Goal: Browse casually: Explore the website without a specific task or goal

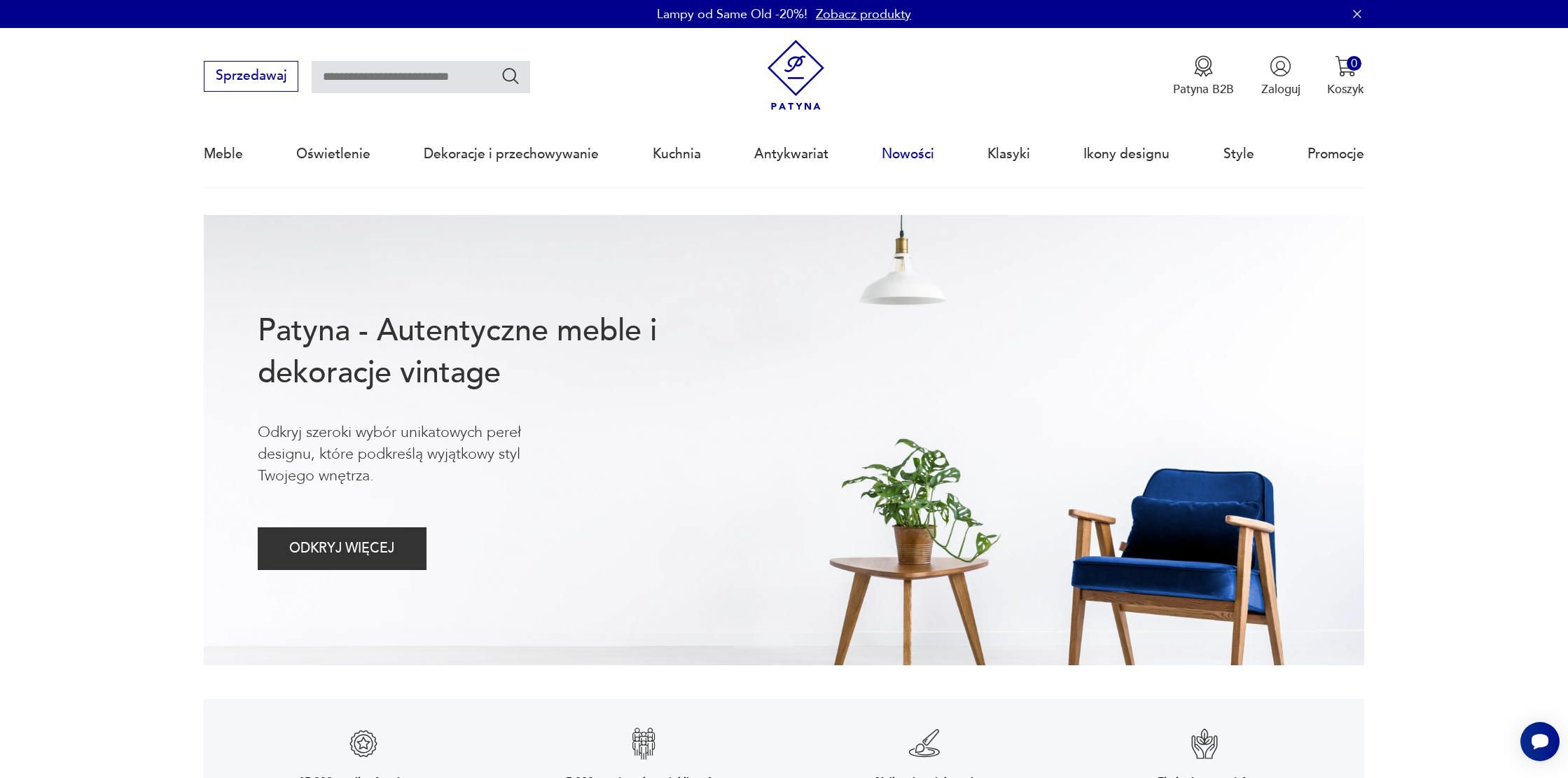
click at [903, 157] on link "Nowości" at bounding box center [907, 154] width 53 height 64
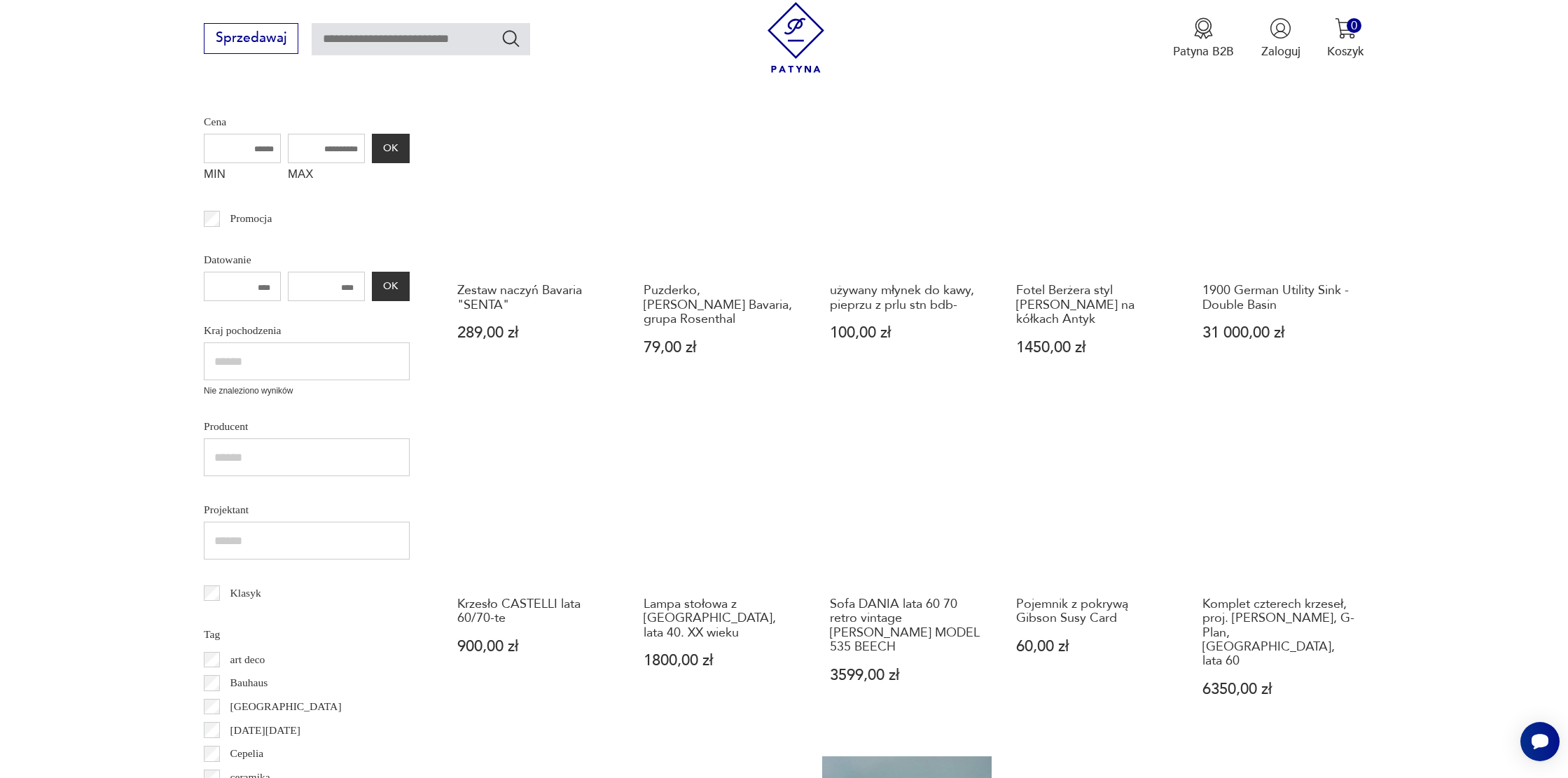
scroll to position [335, 0]
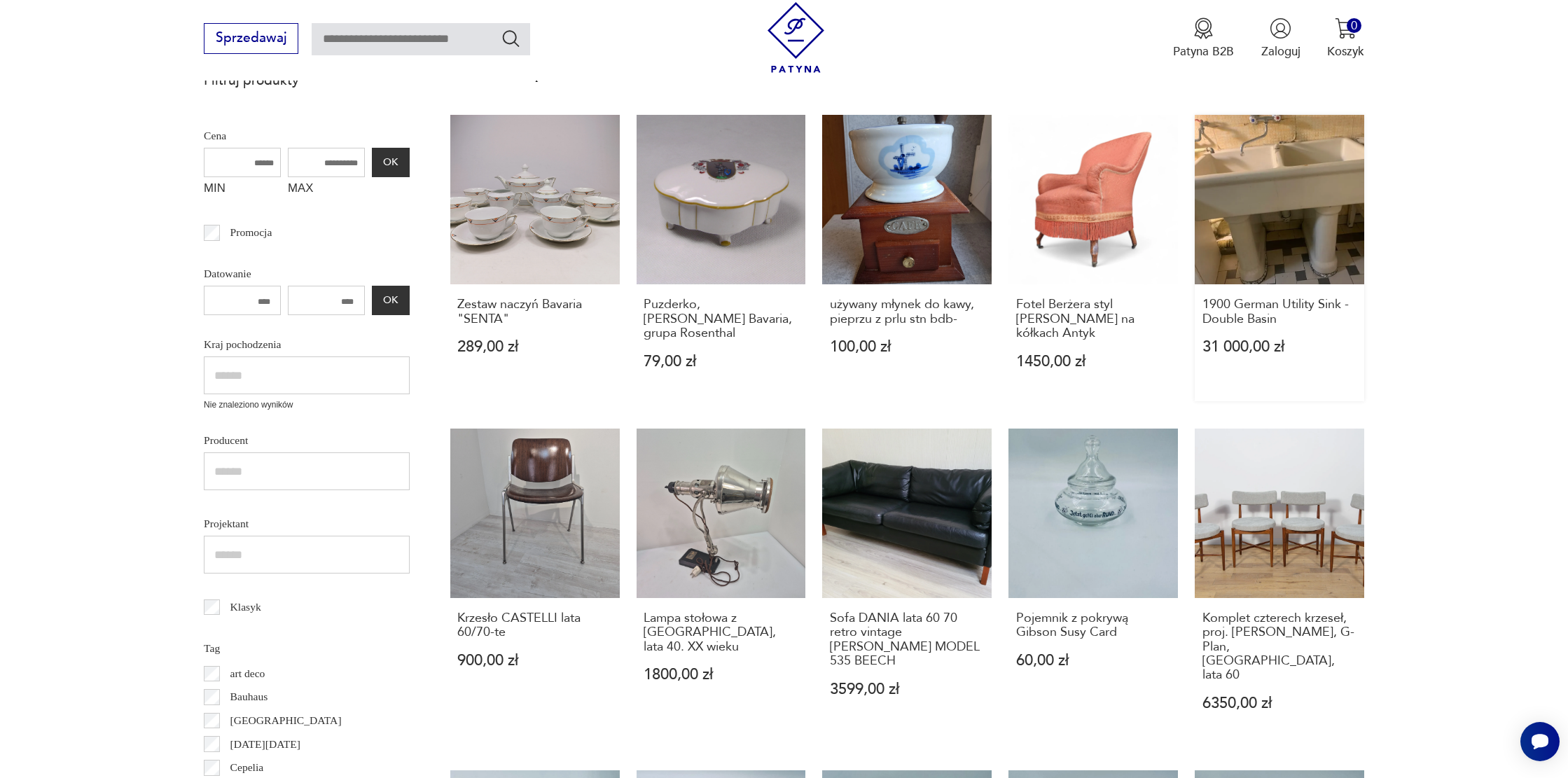
click at [1288, 220] on link "1900 German Utility Sink - Double Basin 31 000,00 zł" at bounding box center [1279, 258] width 169 height 286
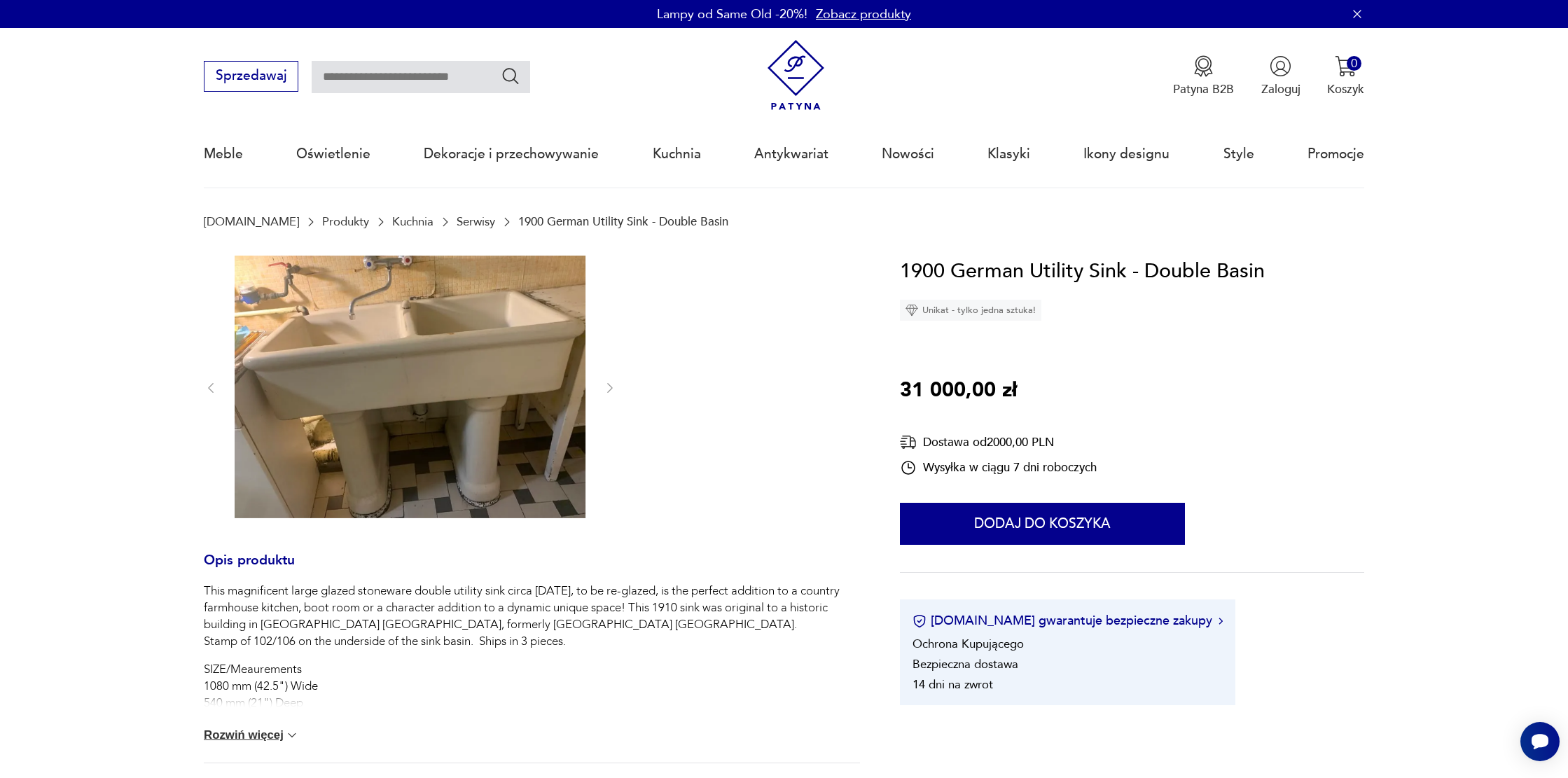
click at [404, 363] on img at bounding box center [410, 388] width 350 height 263
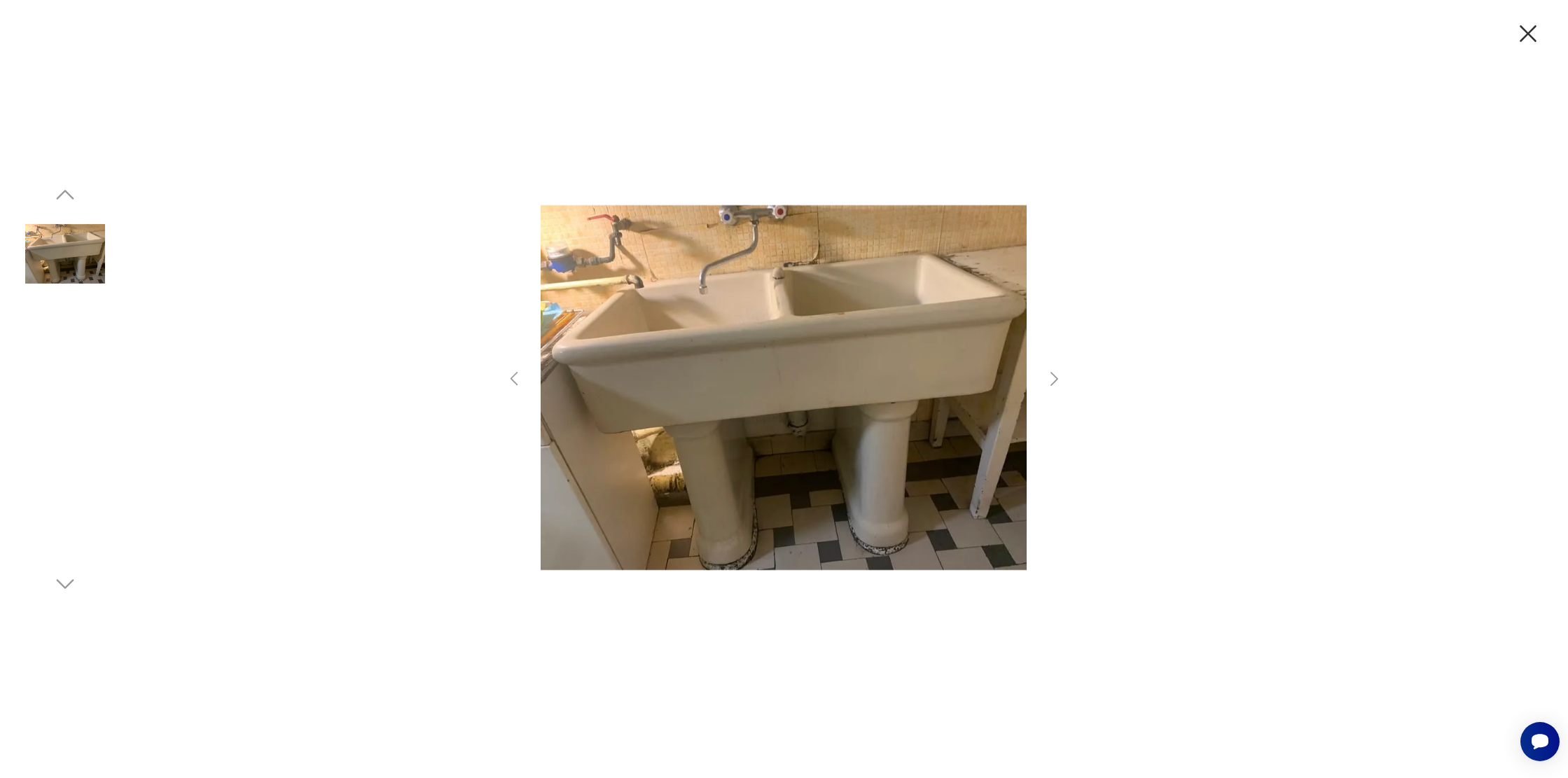
click at [726, 369] on img at bounding box center [783, 388] width 486 height 622
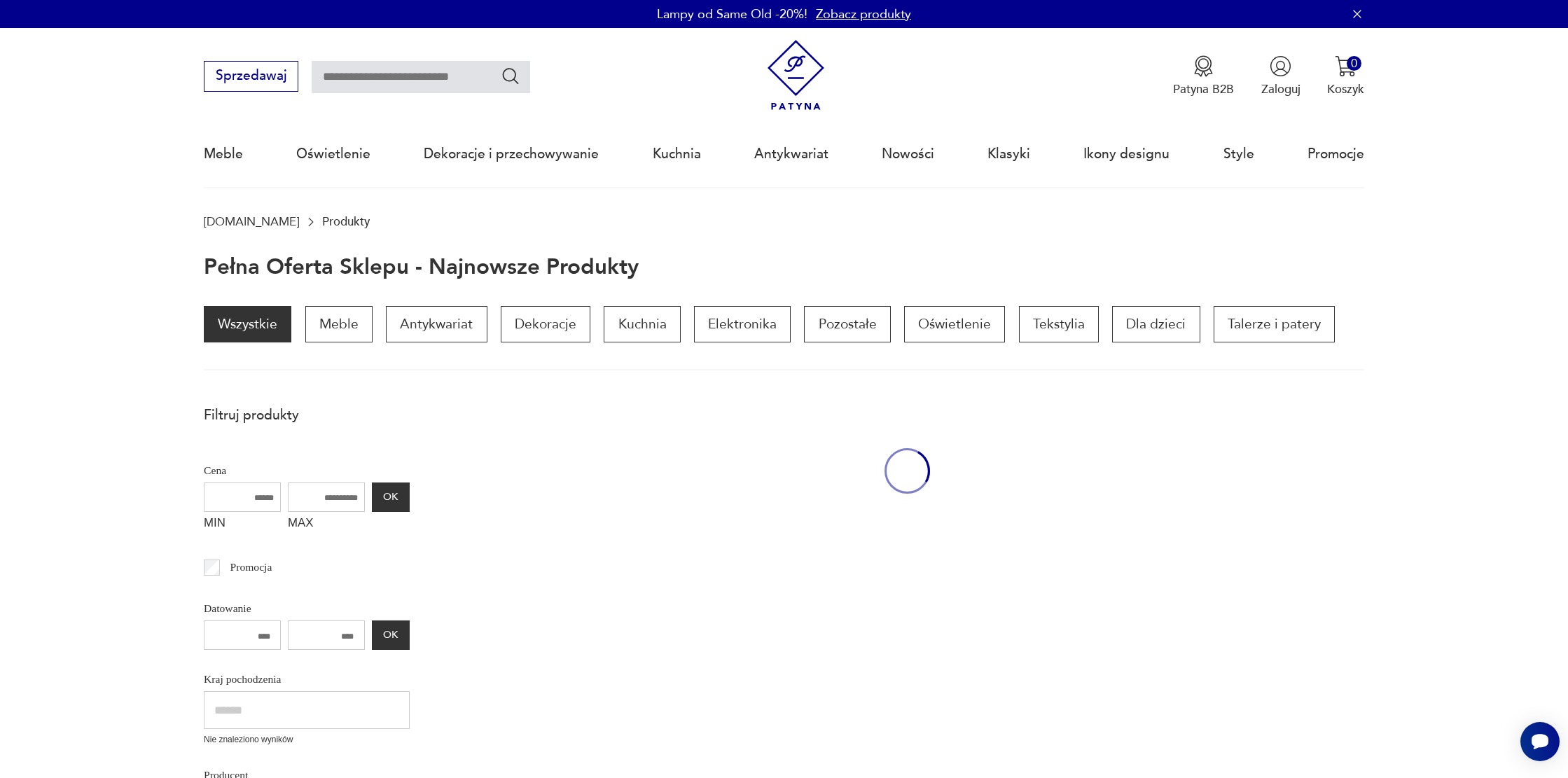
scroll to position [335, 0]
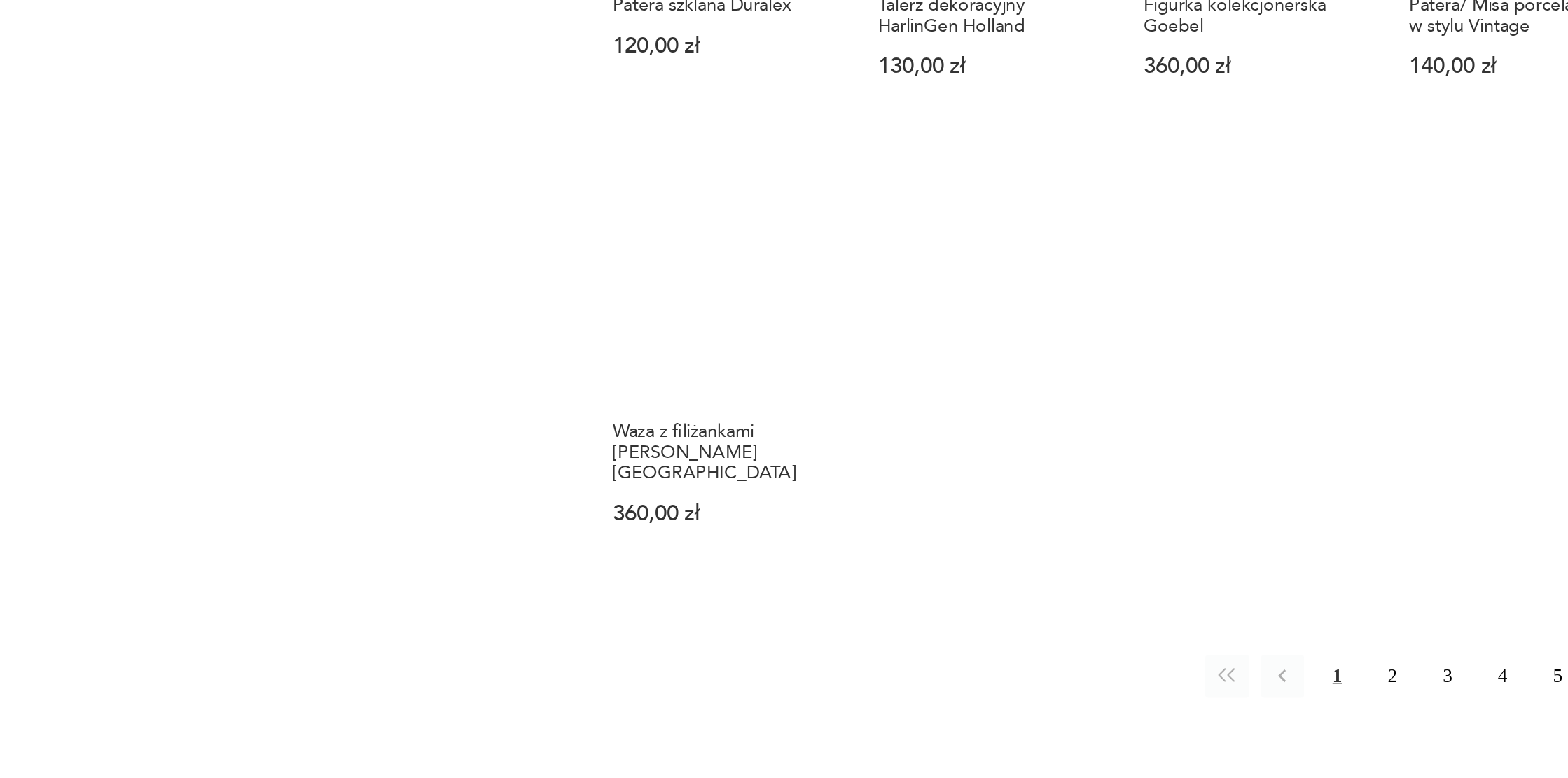
scroll to position [1209, 0]
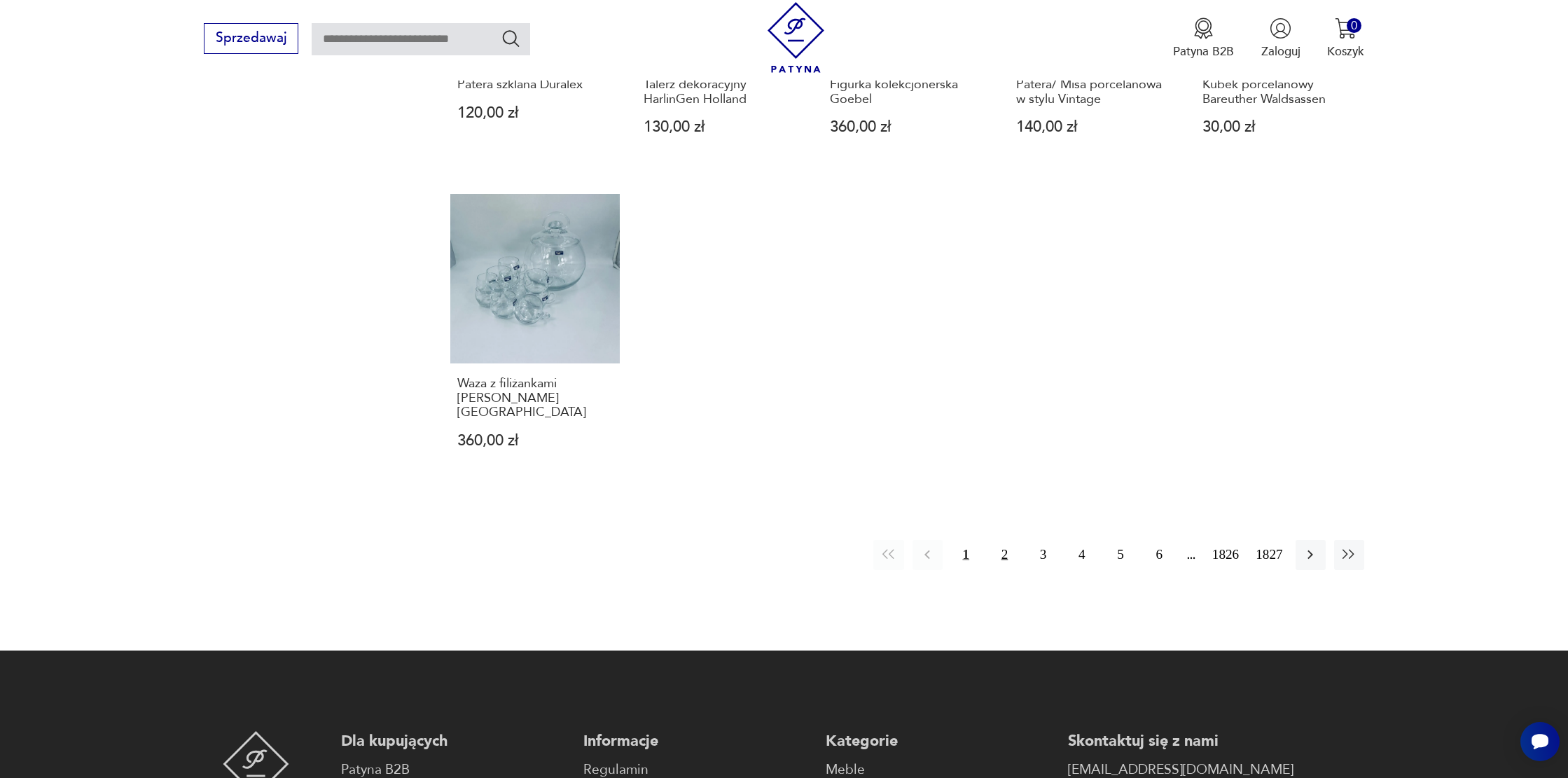
click at [999, 539] on button "2" at bounding box center [1005, 555] width 31 height 31
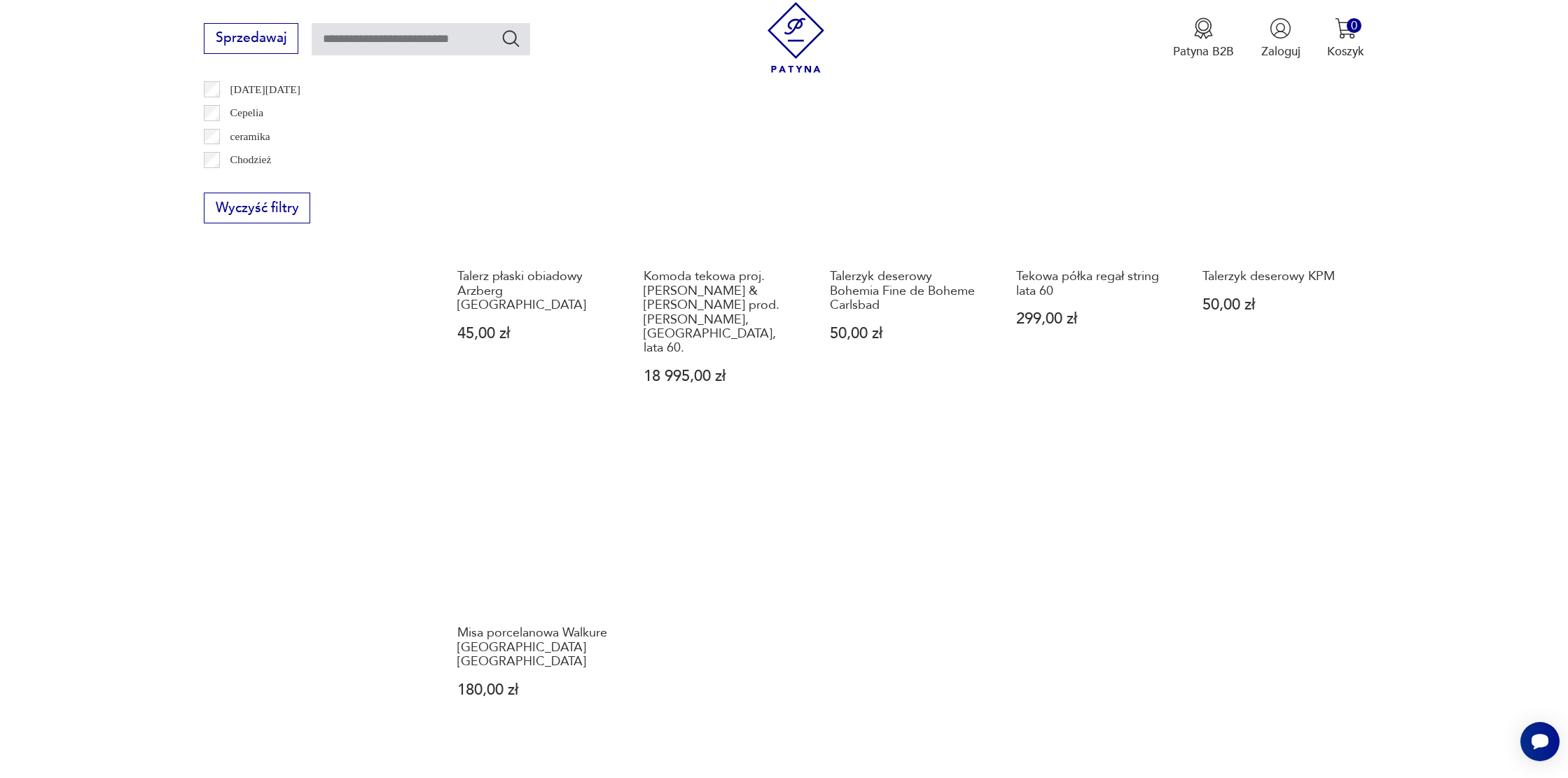
scroll to position [1091, 0]
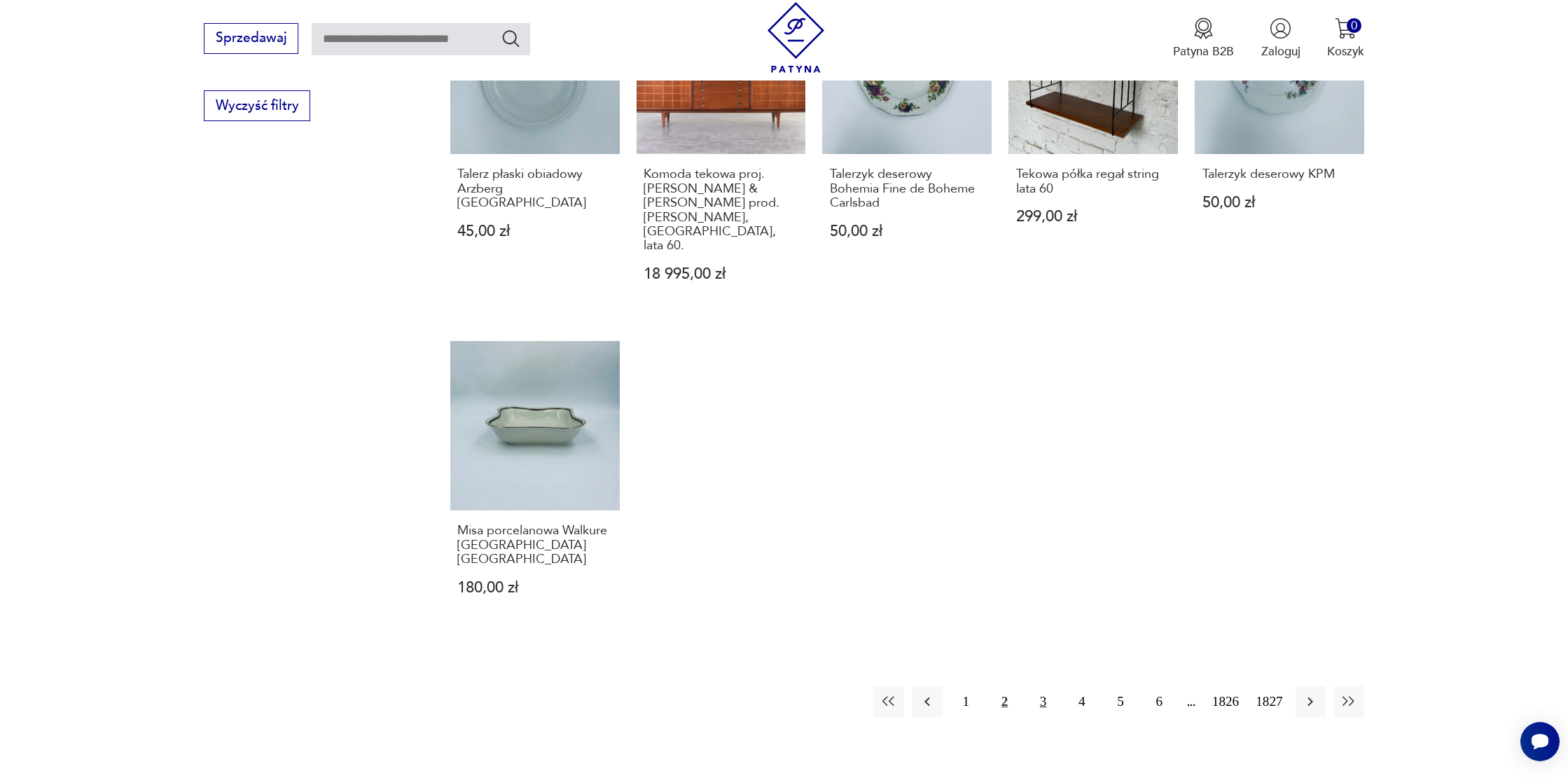
click at [1043, 686] on button "3" at bounding box center [1043, 702] width 31 height 31
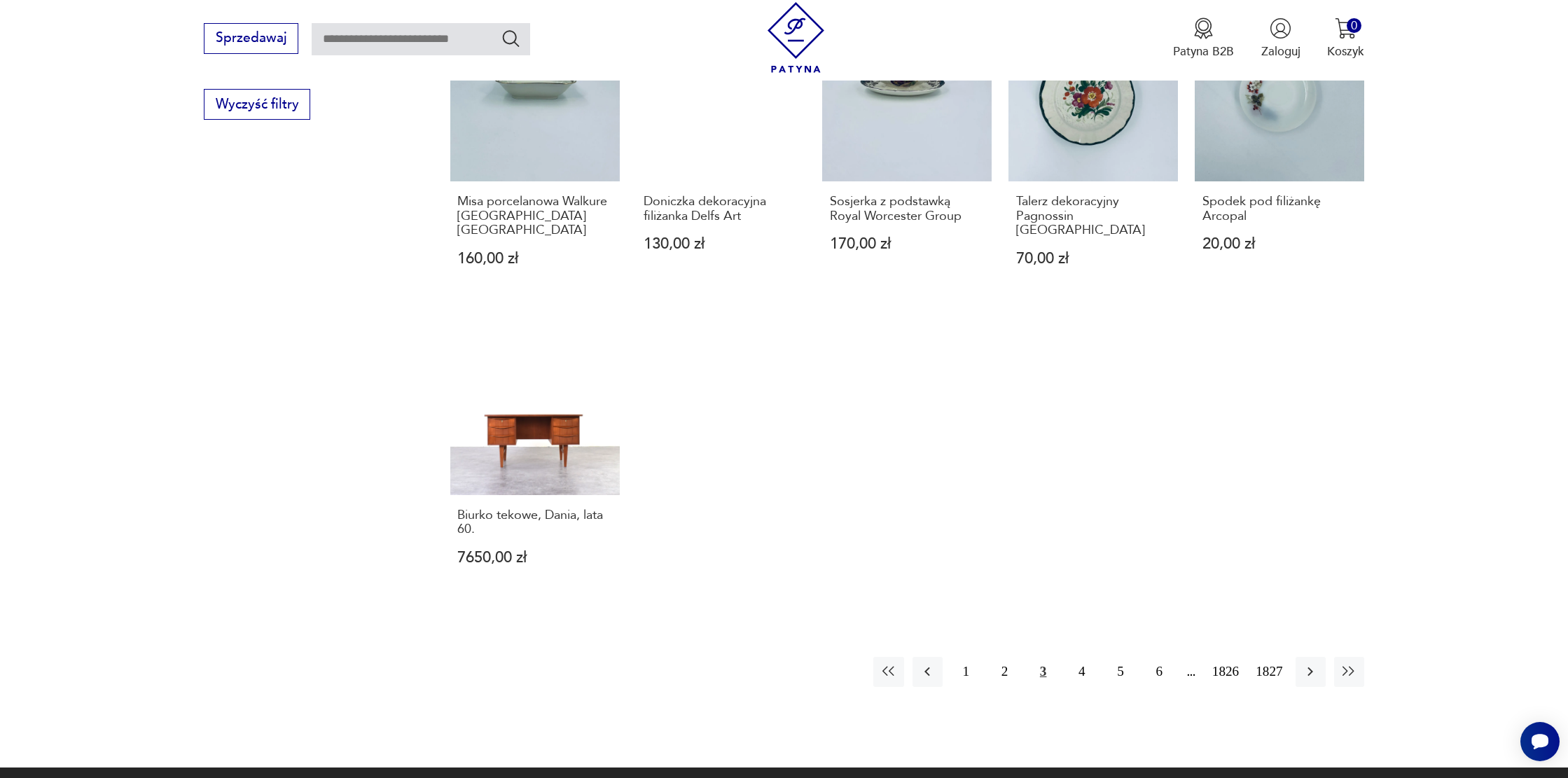
scroll to position [1101, 0]
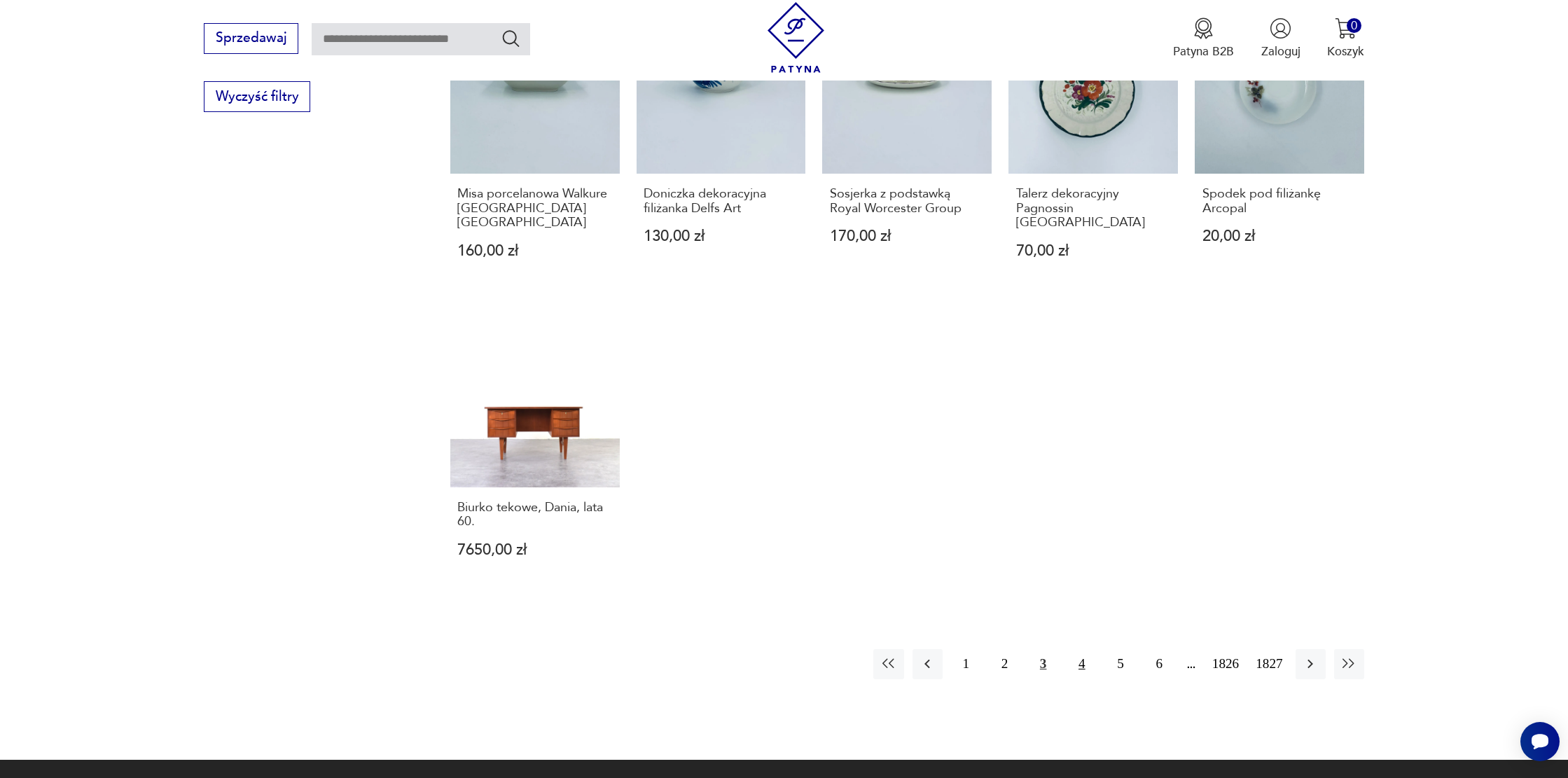
click at [1075, 649] on button "4" at bounding box center [1082, 664] width 31 height 31
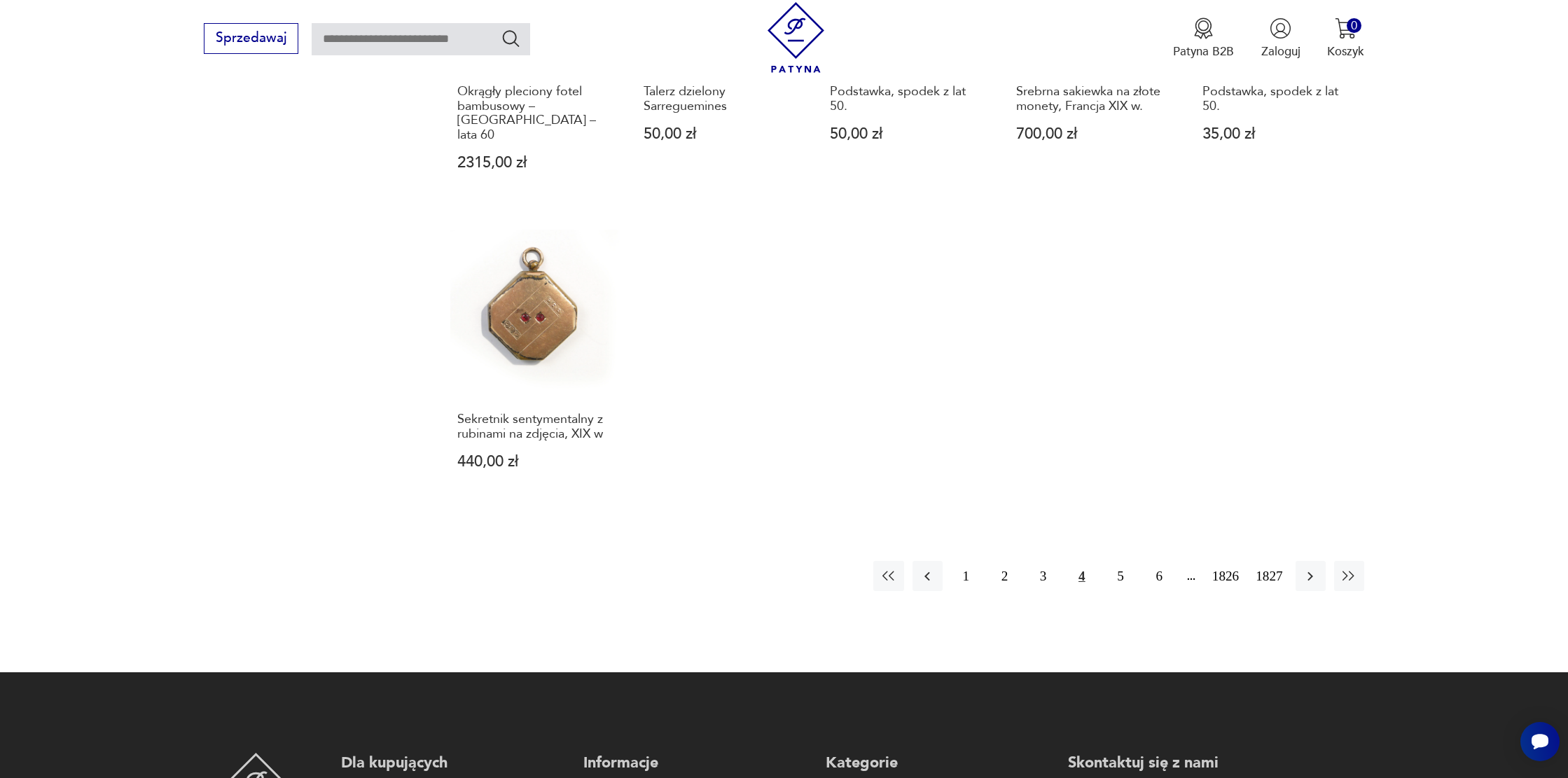
scroll to position [1177, 0]
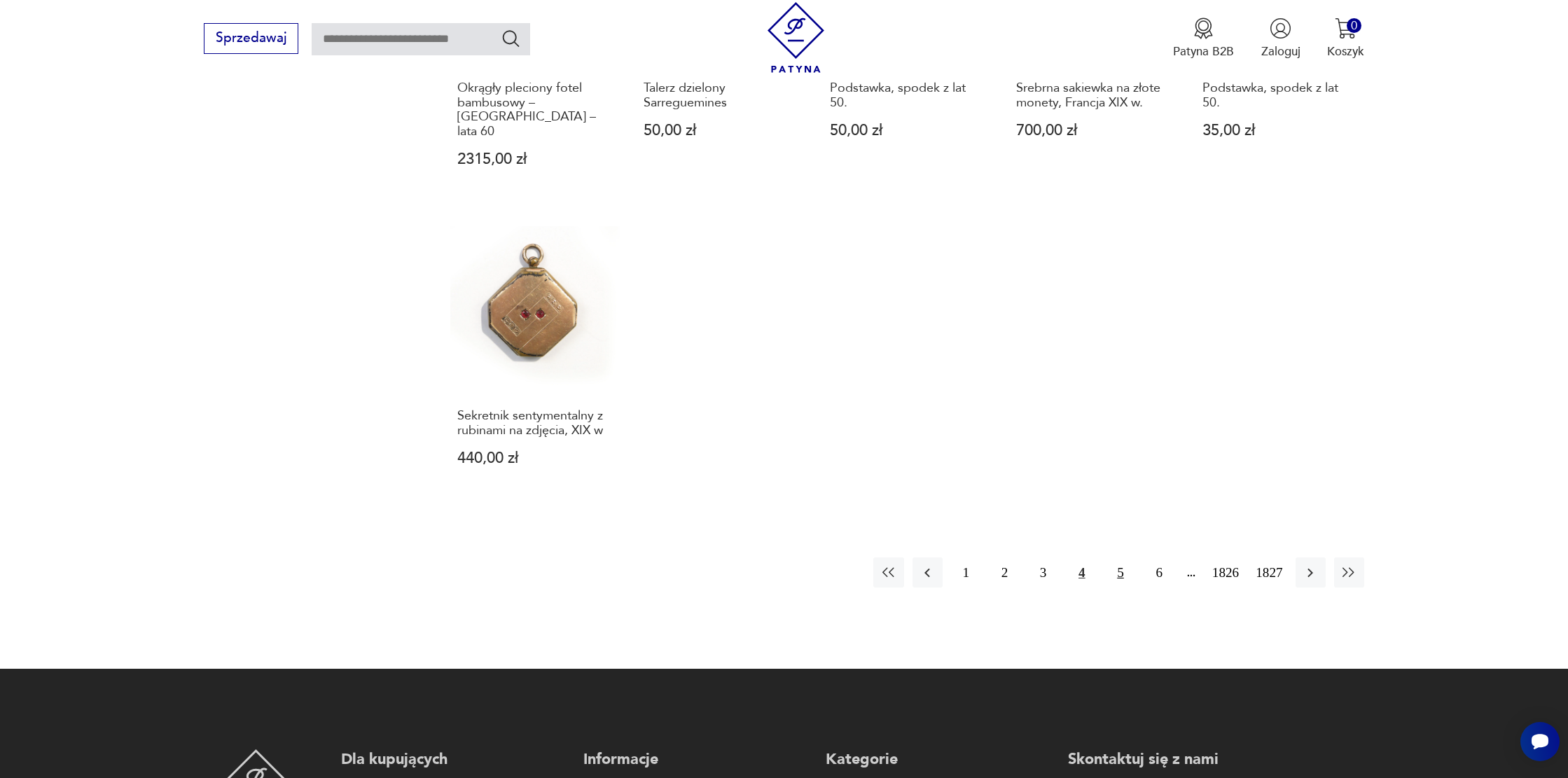
click at [1120, 557] on button "5" at bounding box center [1120, 573] width 31 height 31
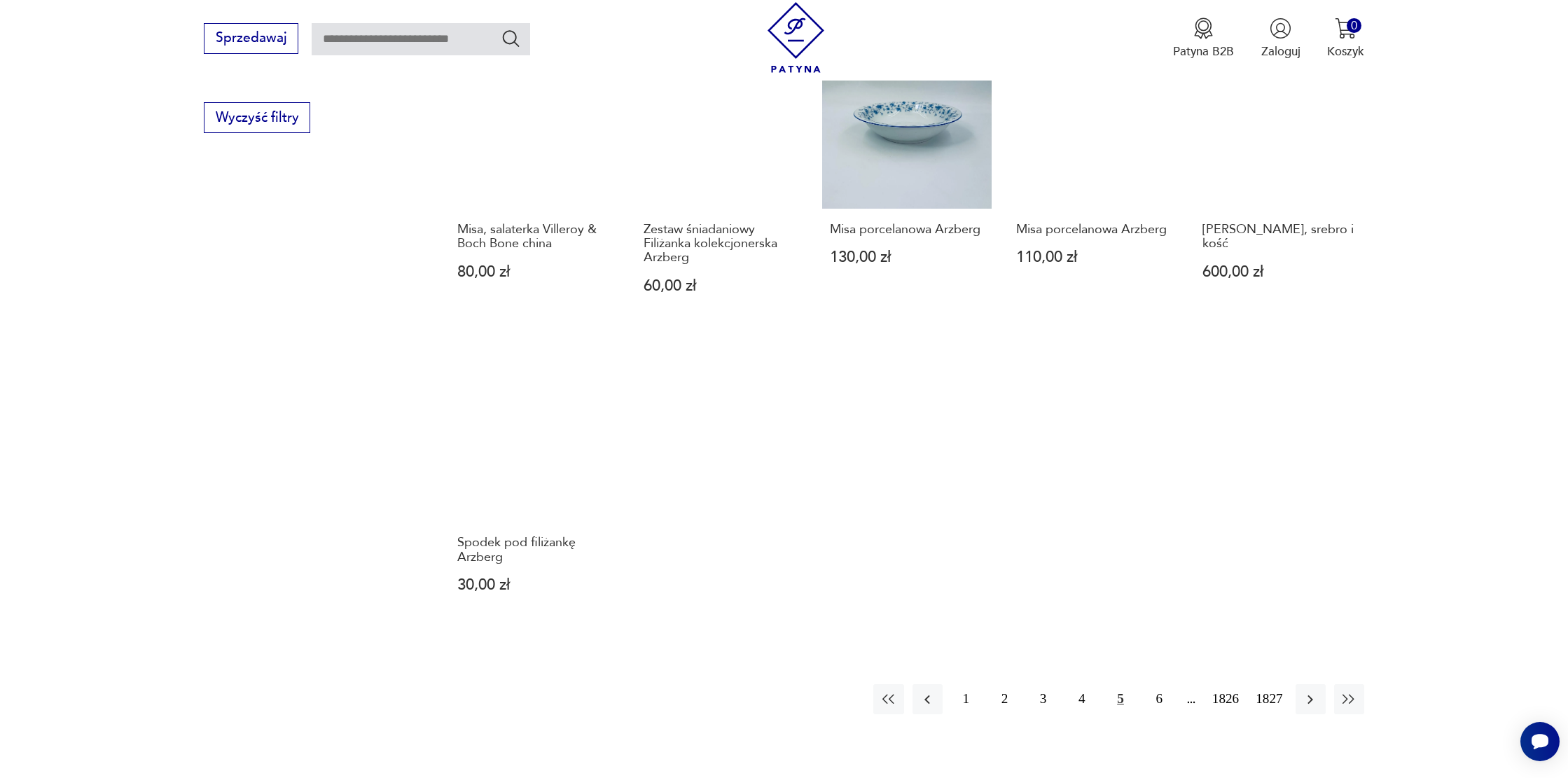
scroll to position [1080, 0]
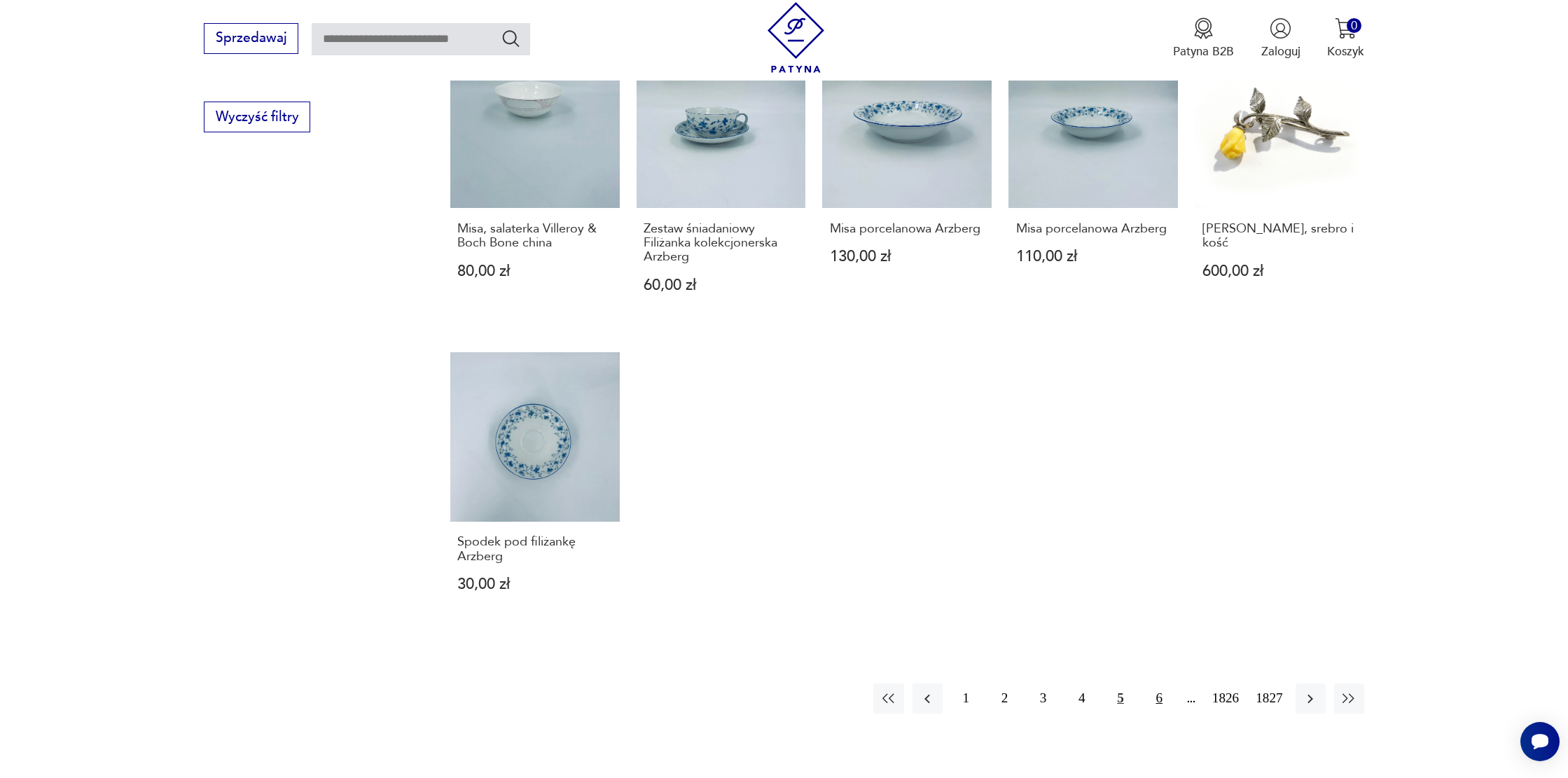
click at [1155, 683] on button "6" at bounding box center [1159, 699] width 31 height 31
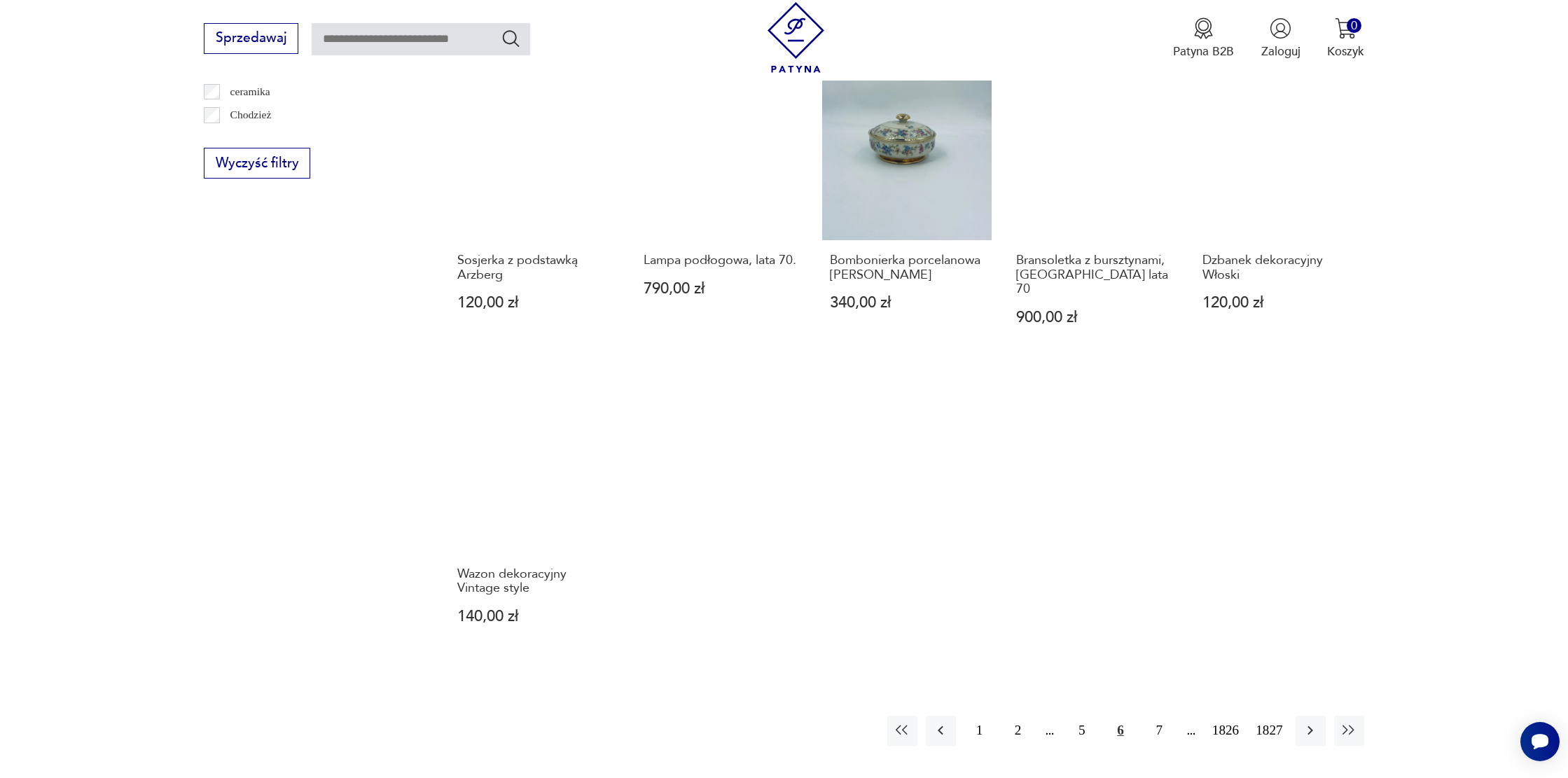
scroll to position [1112, 0]
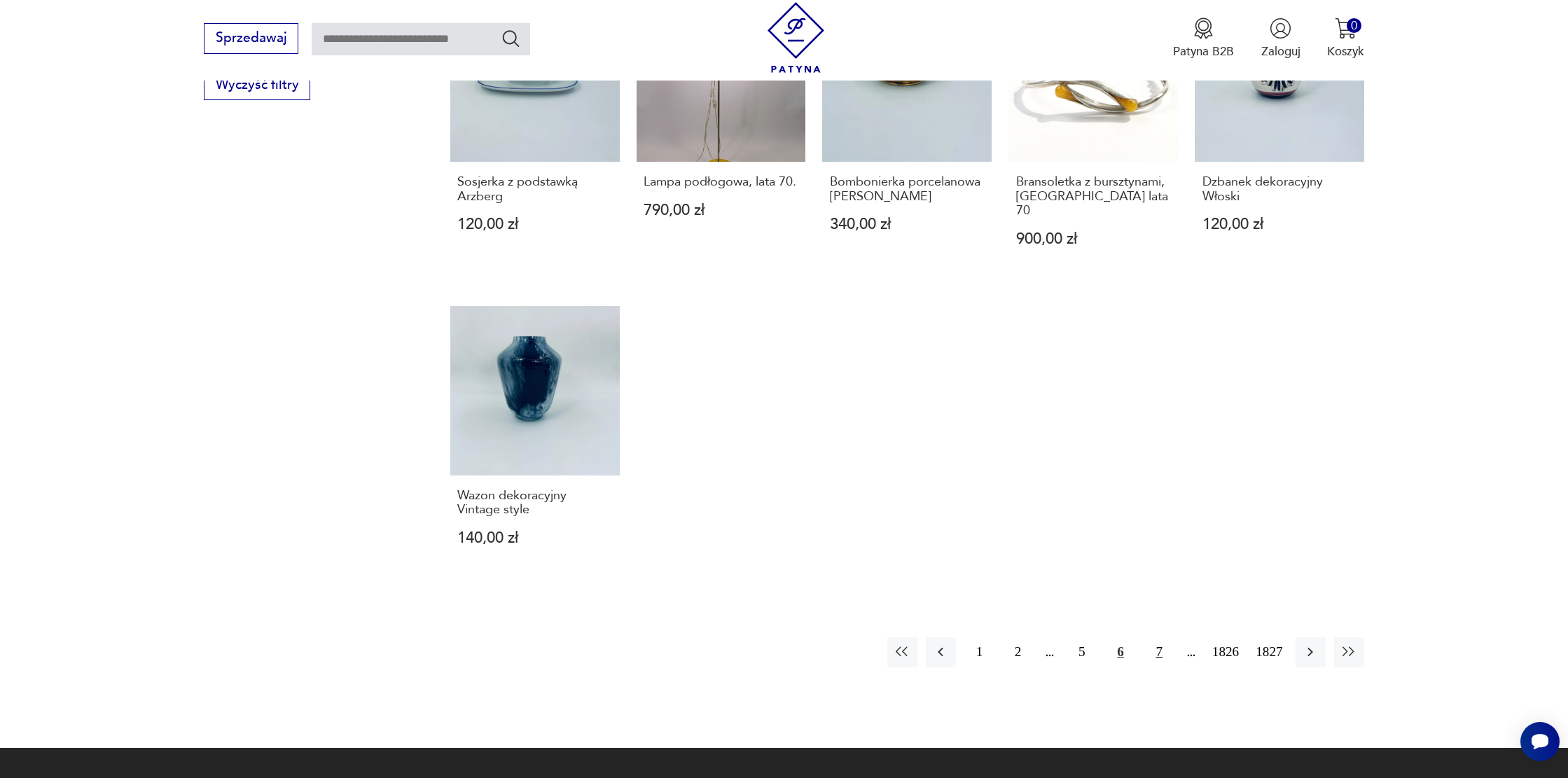
drag, startPoint x: 1147, startPoint y: 613, endPoint x: 1156, endPoint y: 611, distance: 9.2
click at [1147, 637] on button "7" at bounding box center [1159, 652] width 31 height 31
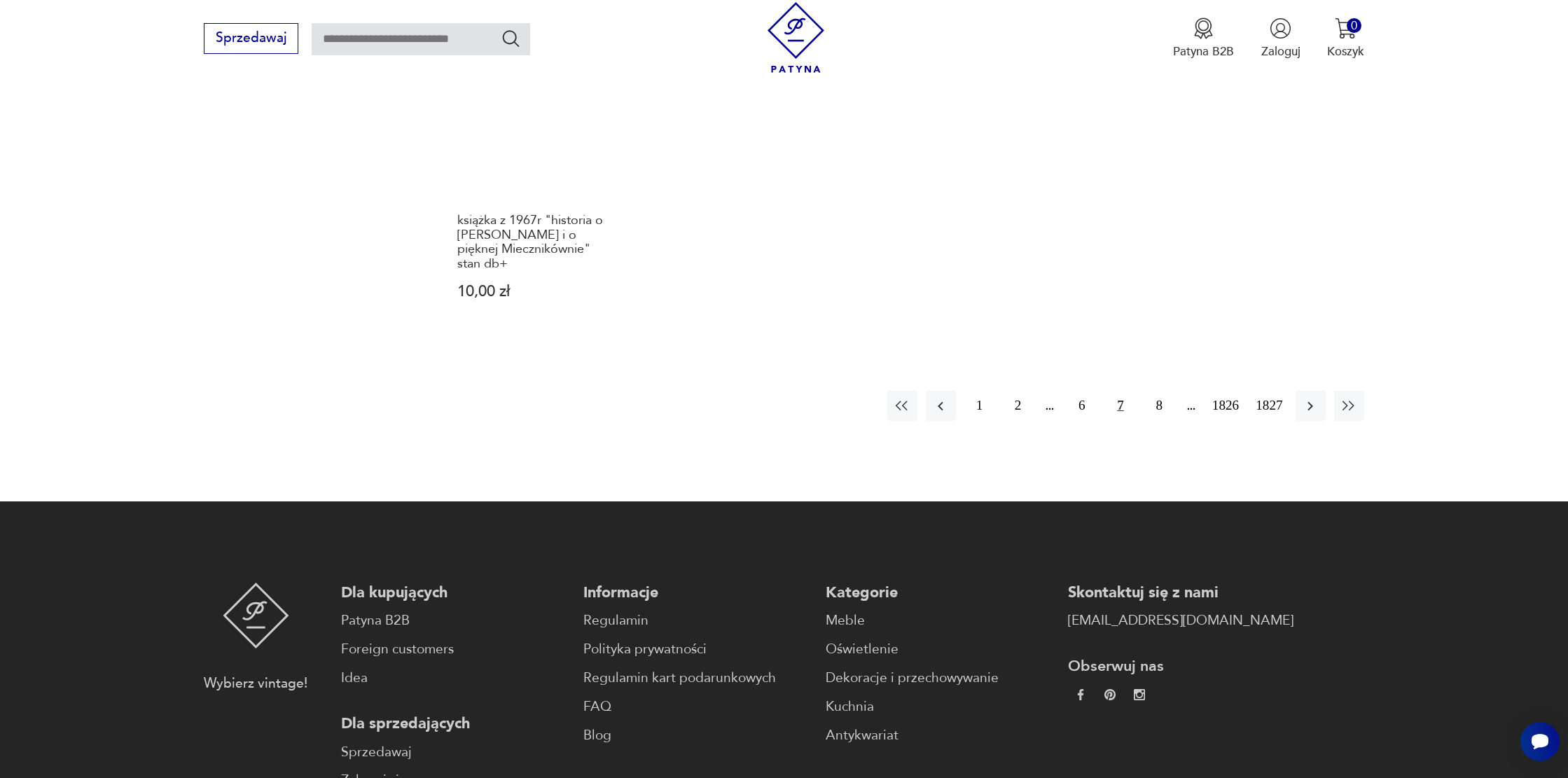
scroll to position [1374, 0]
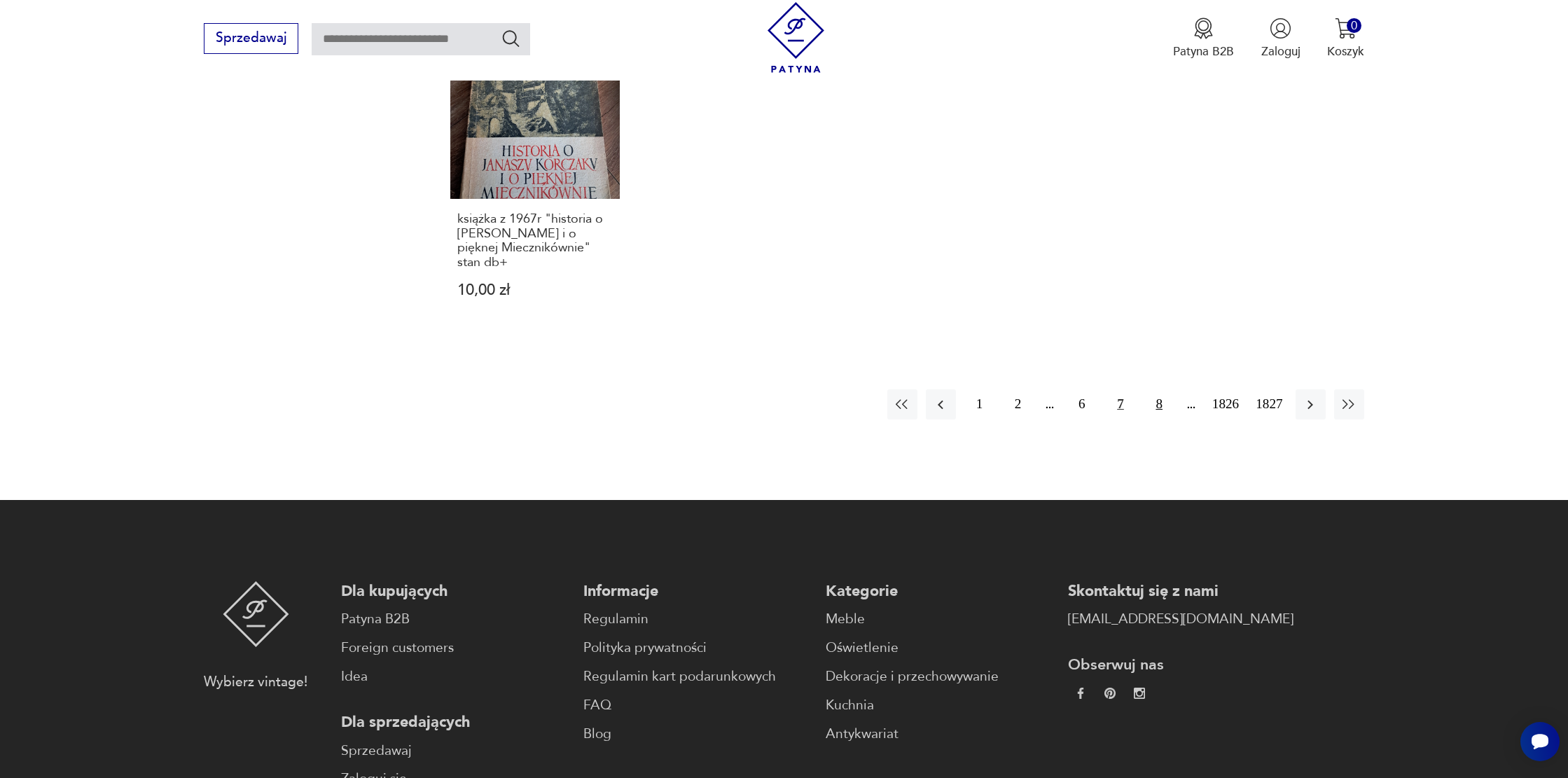
click at [1150, 392] on button "8" at bounding box center [1159, 405] width 31 height 31
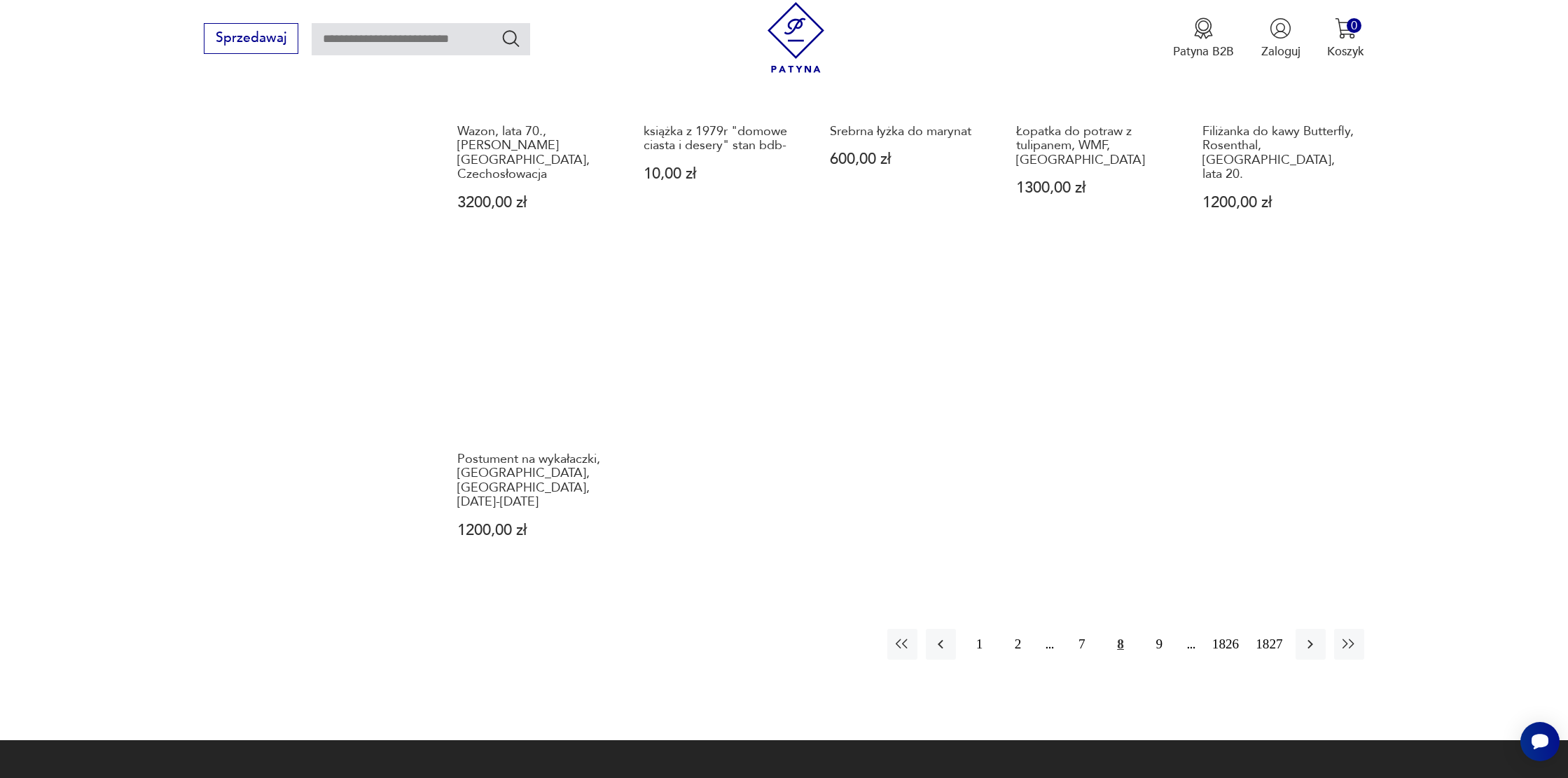
scroll to position [1177, 0]
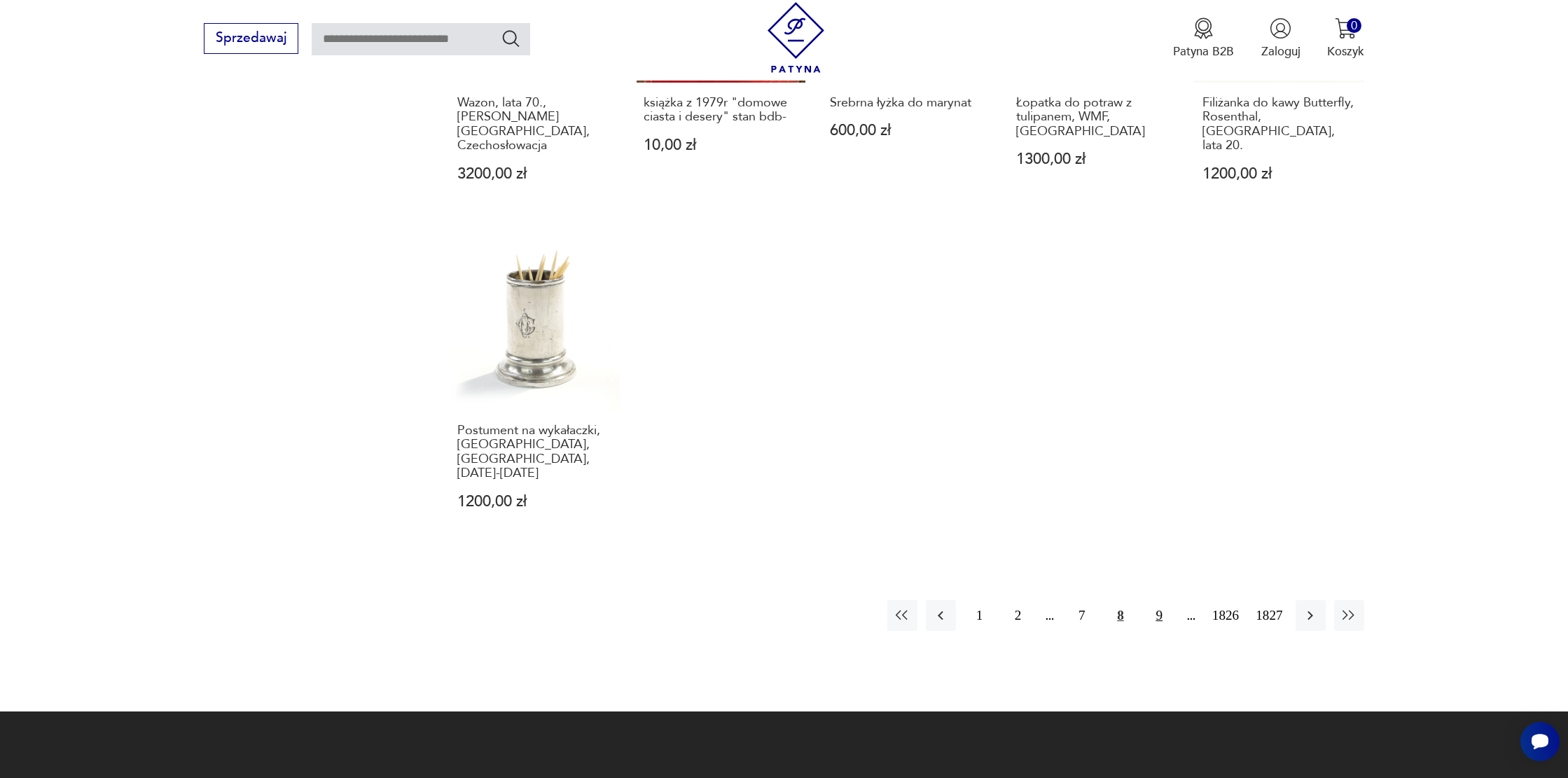
click at [1149, 599] on button "9" at bounding box center [1159, 615] width 31 height 31
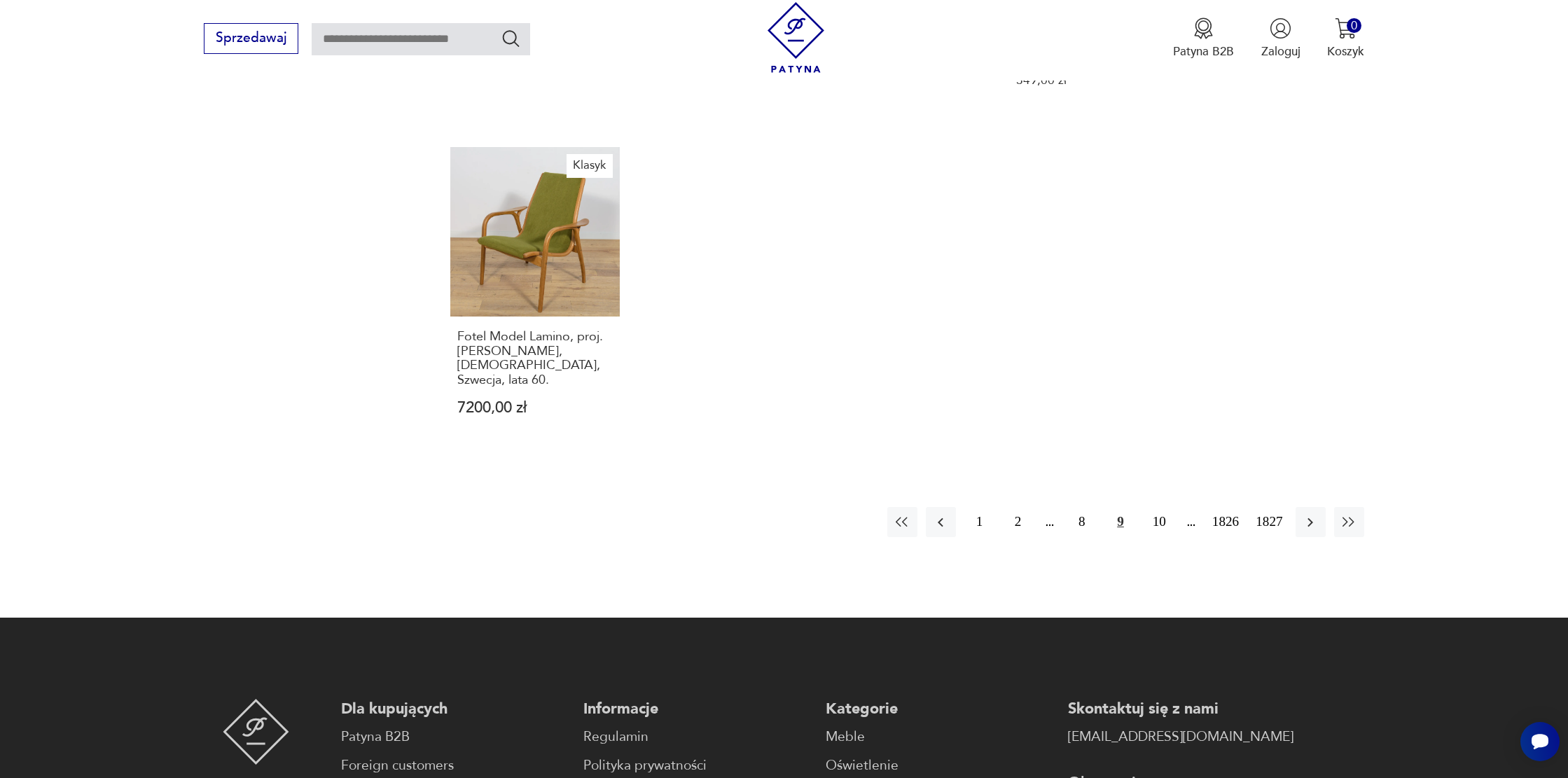
scroll to position [1147, 0]
